Goal: Check status: Check status

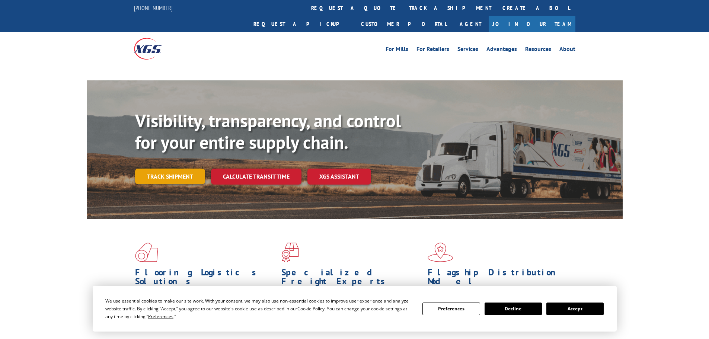
click at [173, 169] on link "Track shipment" at bounding box center [170, 177] width 70 height 16
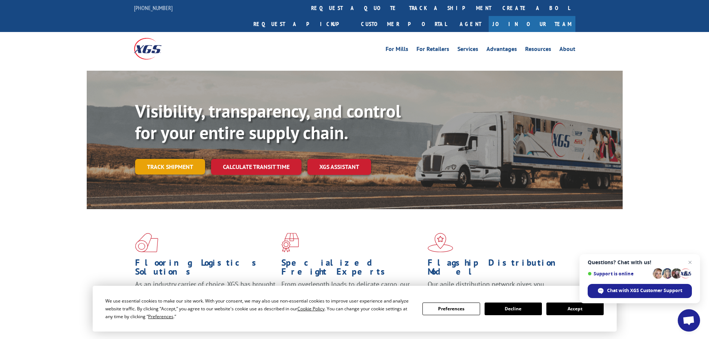
click at [157, 159] on link "Track shipment" at bounding box center [170, 167] width 70 height 16
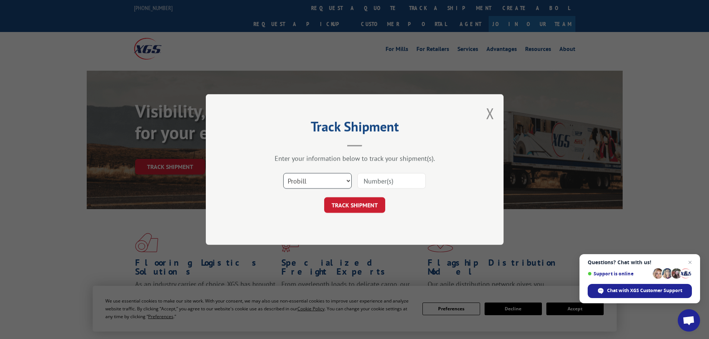
click at [339, 179] on select "Select category... Probill BOL PO" at bounding box center [317, 181] width 68 height 16
select select "bol"
click at [283, 173] on select "Select category... Probill BOL PO" at bounding box center [317, 181] width 68 height 16
click at [374, 179] on input at bounding box center [391, 181] width 68 height 16
type input "7052173"
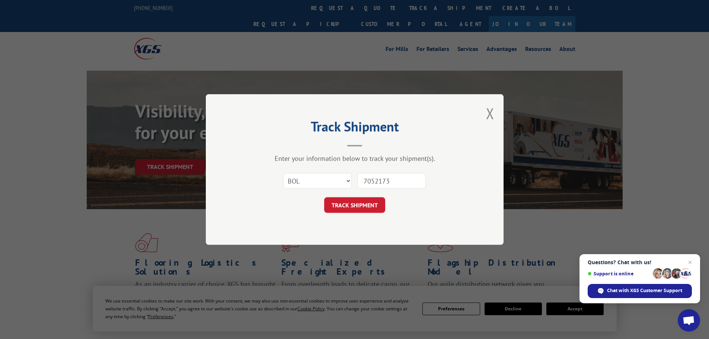
click button "TRACK SHIPMENT" at bounding box center [354, 205] width 61 height 16
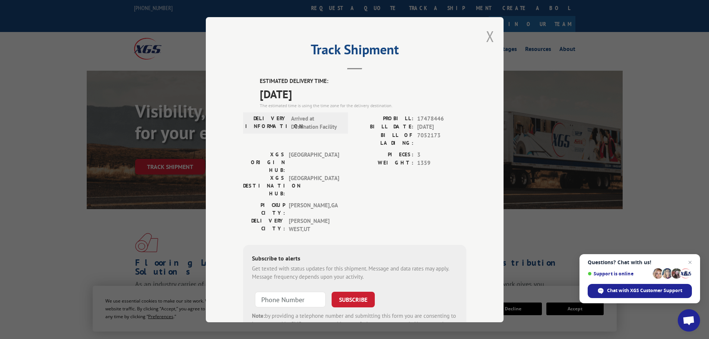
click at [487, 33] on button "Close modal" at bounding box center [490, 36] width 8 height 20
